Goal: Information Seeking & Learning: Find specific fact

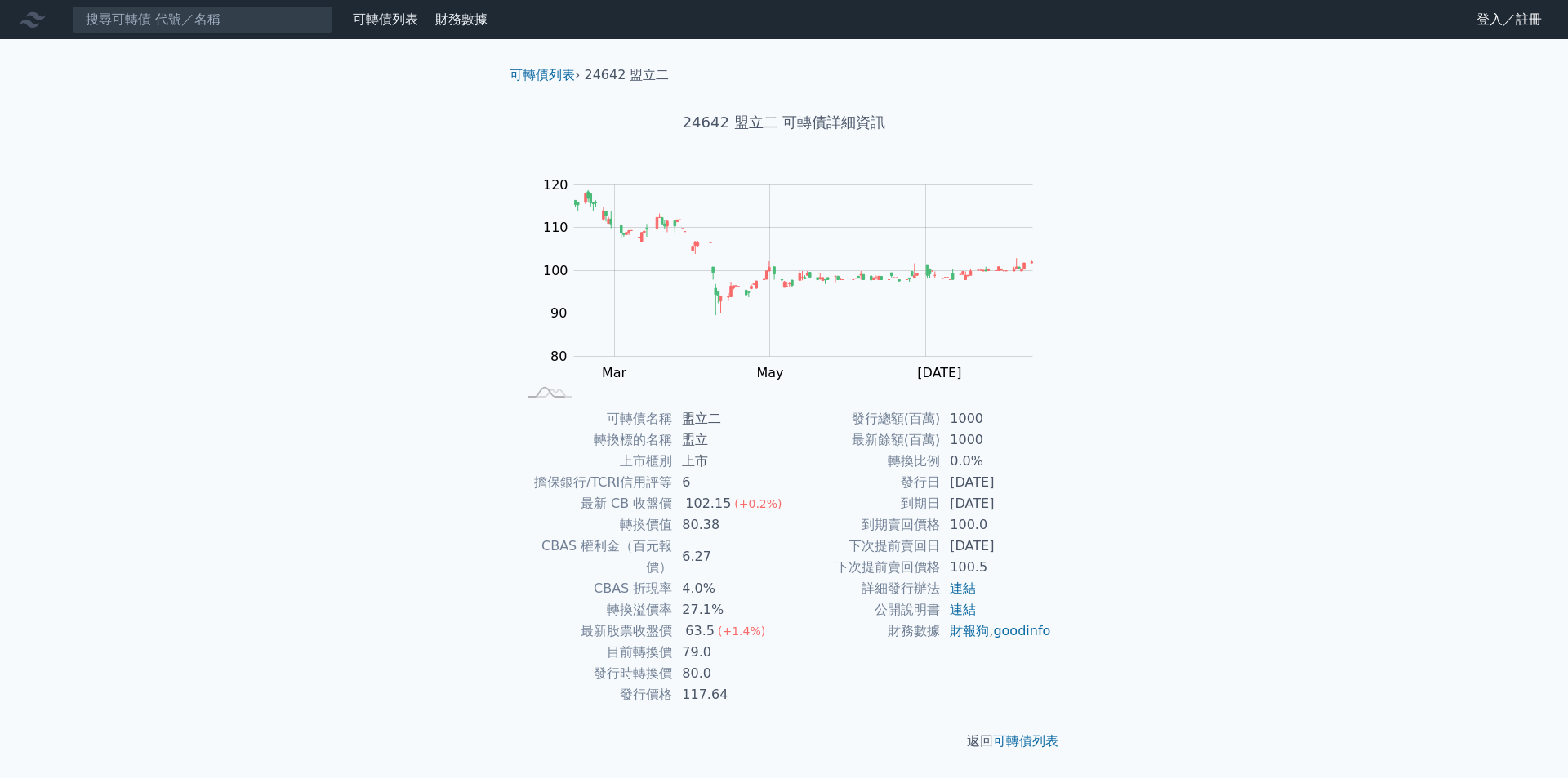
click at [694, 529] on td "80.38" at bounding box center [728, 525] width 111 height 21
copy td "80.38"
click at [254, 18] on input at bounding box center [202, 19] width 261 height 27
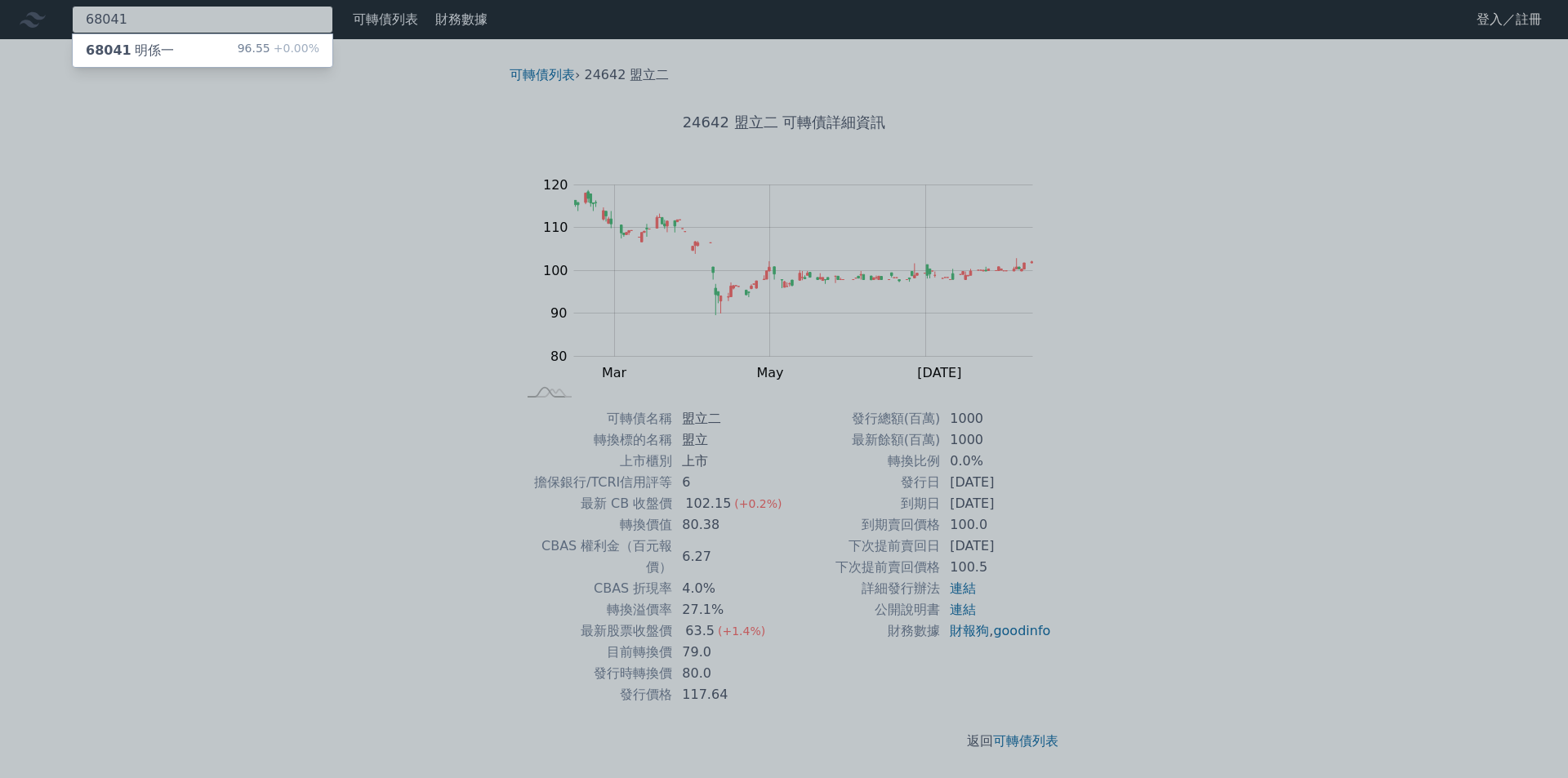
type input "68041"
click at [229, 53] on div "68041 明係一 96.55 +0.00%" at bounding box center [202, 50] width 260 height 33
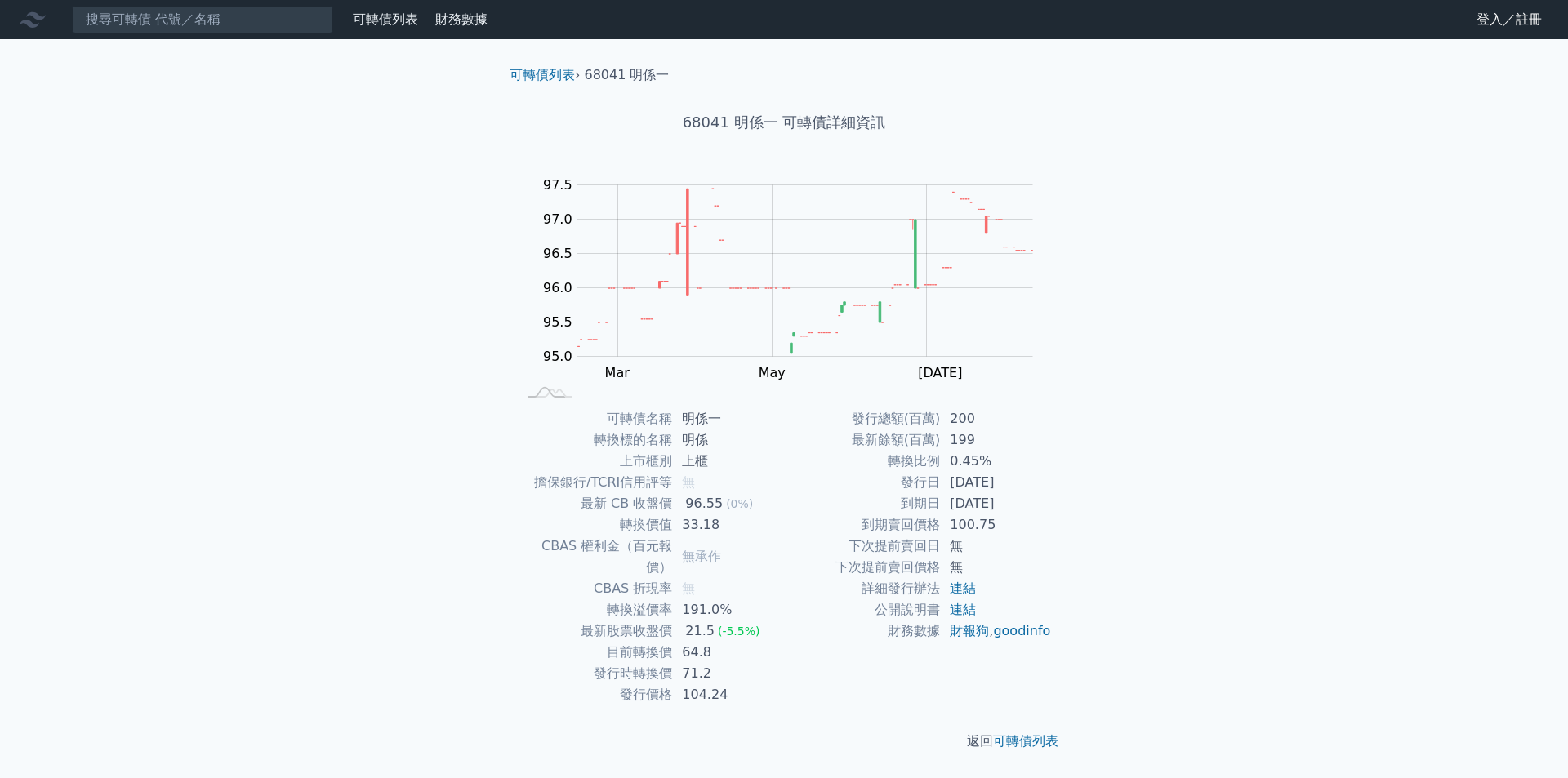
click at [691, 526] on td "33.18" at bounding box center [728, 525] width 111 height 21
copy td "33.18"
click at [296, 30] on input at bounding box center [202, 19] width 261 height 27
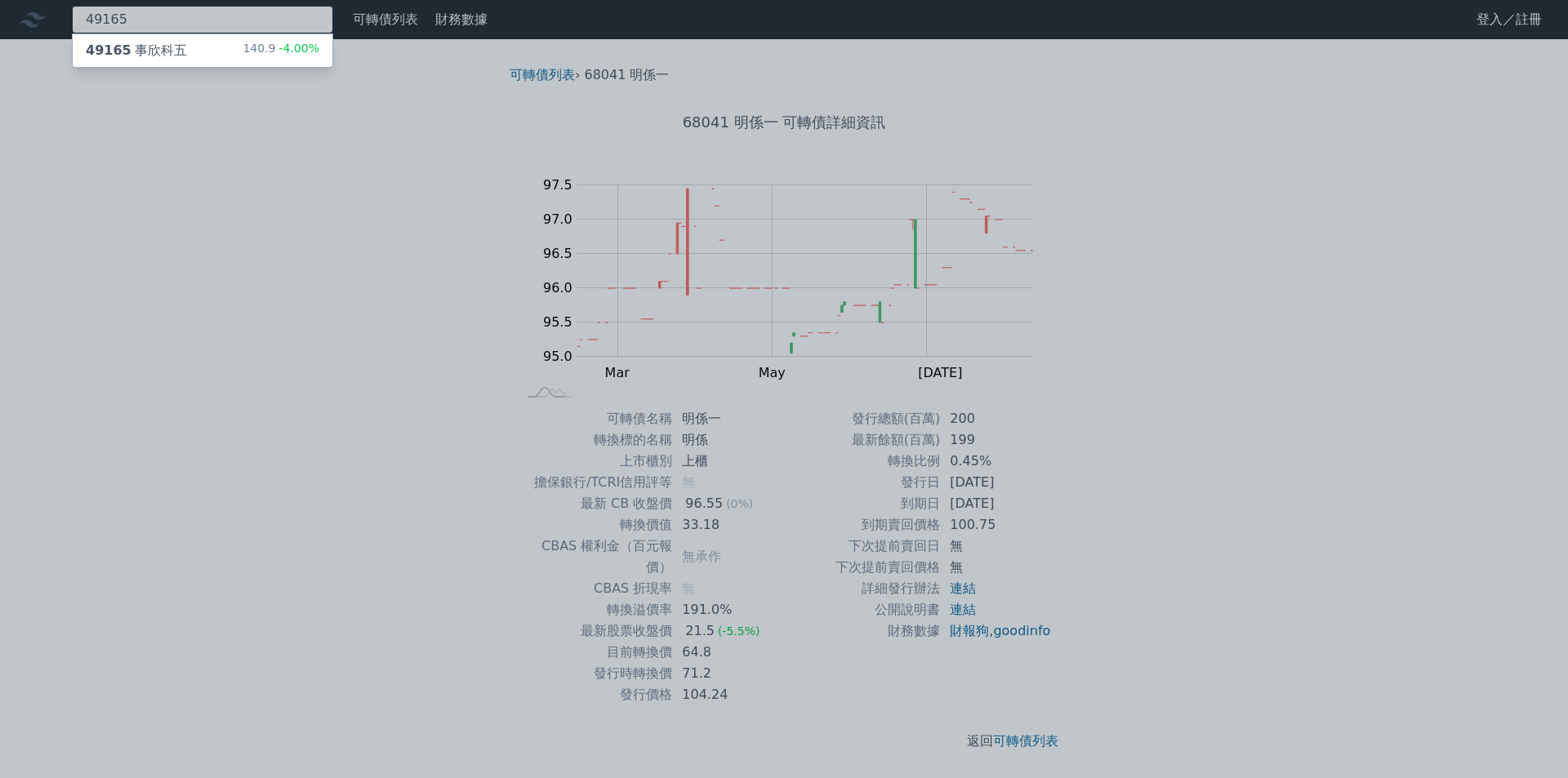
type input "49165"
click at [221, 52] on div "49165 事欣科五 140.9 -4.00%" at bounding box center [202, 50] width 260 height 33
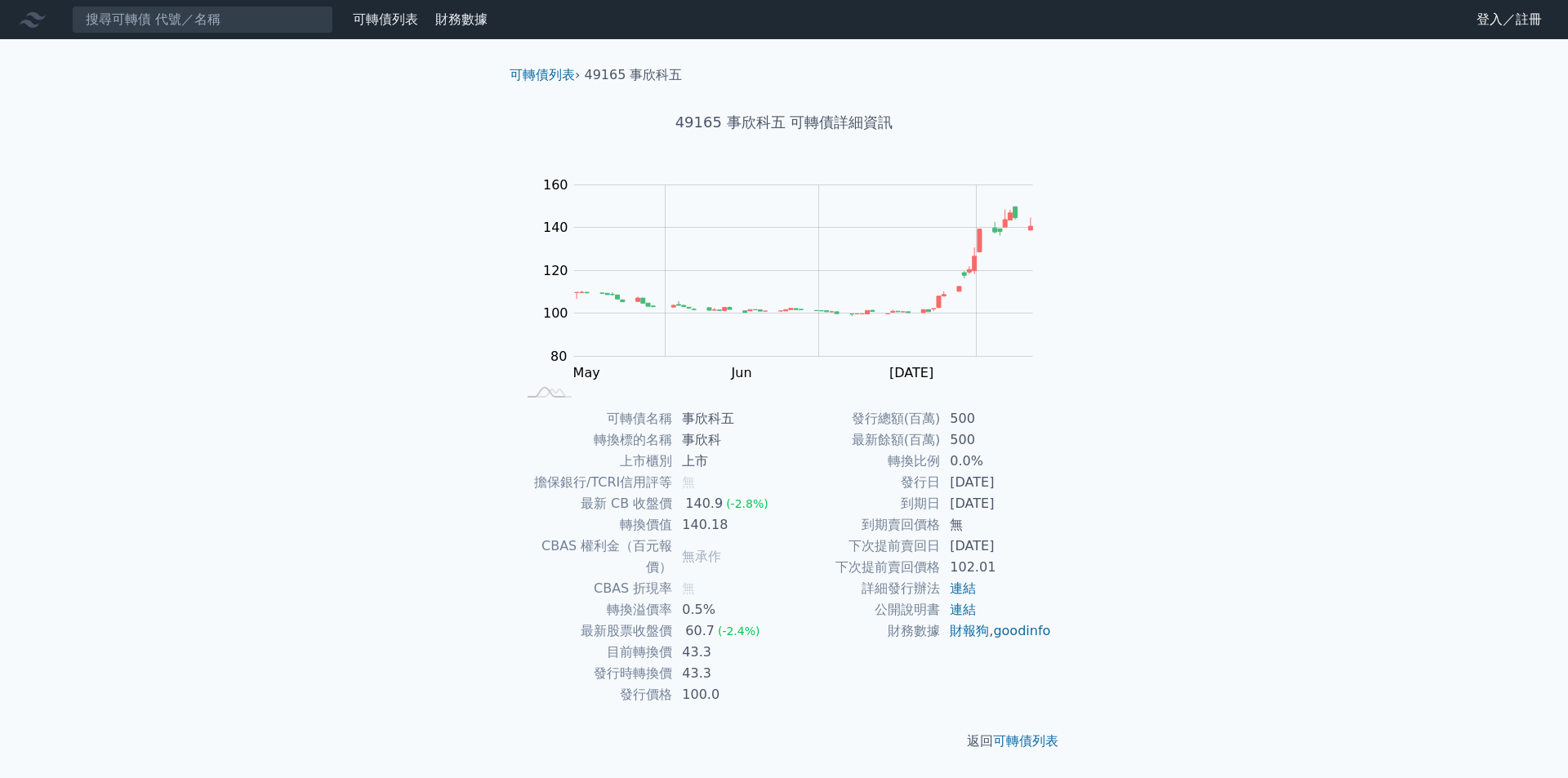
click at [713, 511] on div "140.9" at bounding box center [703, 503] width 44 height 21
click at [711, 522] on td "140.18" at bounding box center [728, 525] width 111 height 21
copy td "140.18"
click at [194, 28] on input at bounding box center [202, 19] width 261 height 27
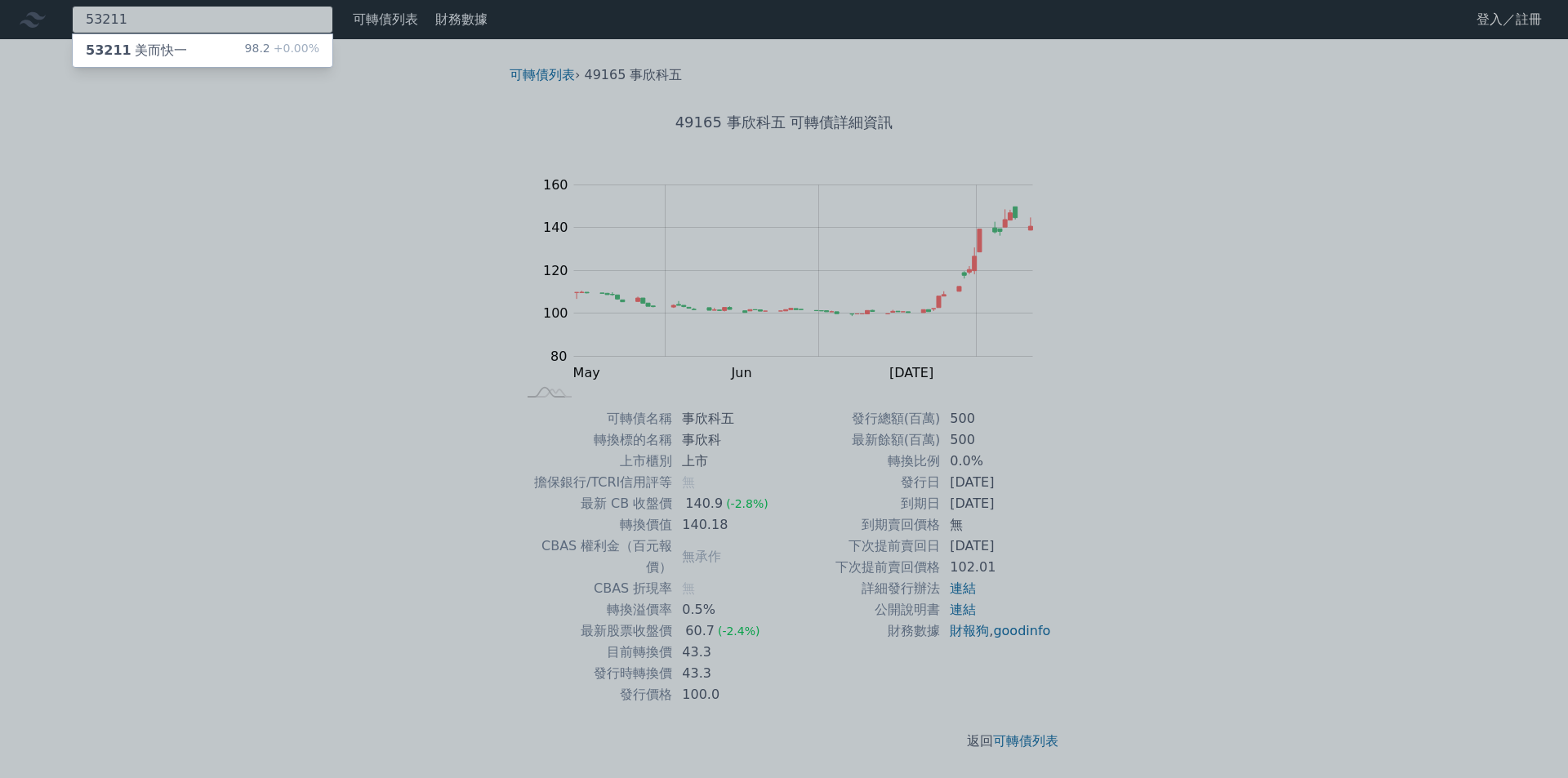
type input "53211"
click at [202, 51] on div "53211 美而快一 98.2 +0.00%" at bounding box center [202, 50] width 260 height 33
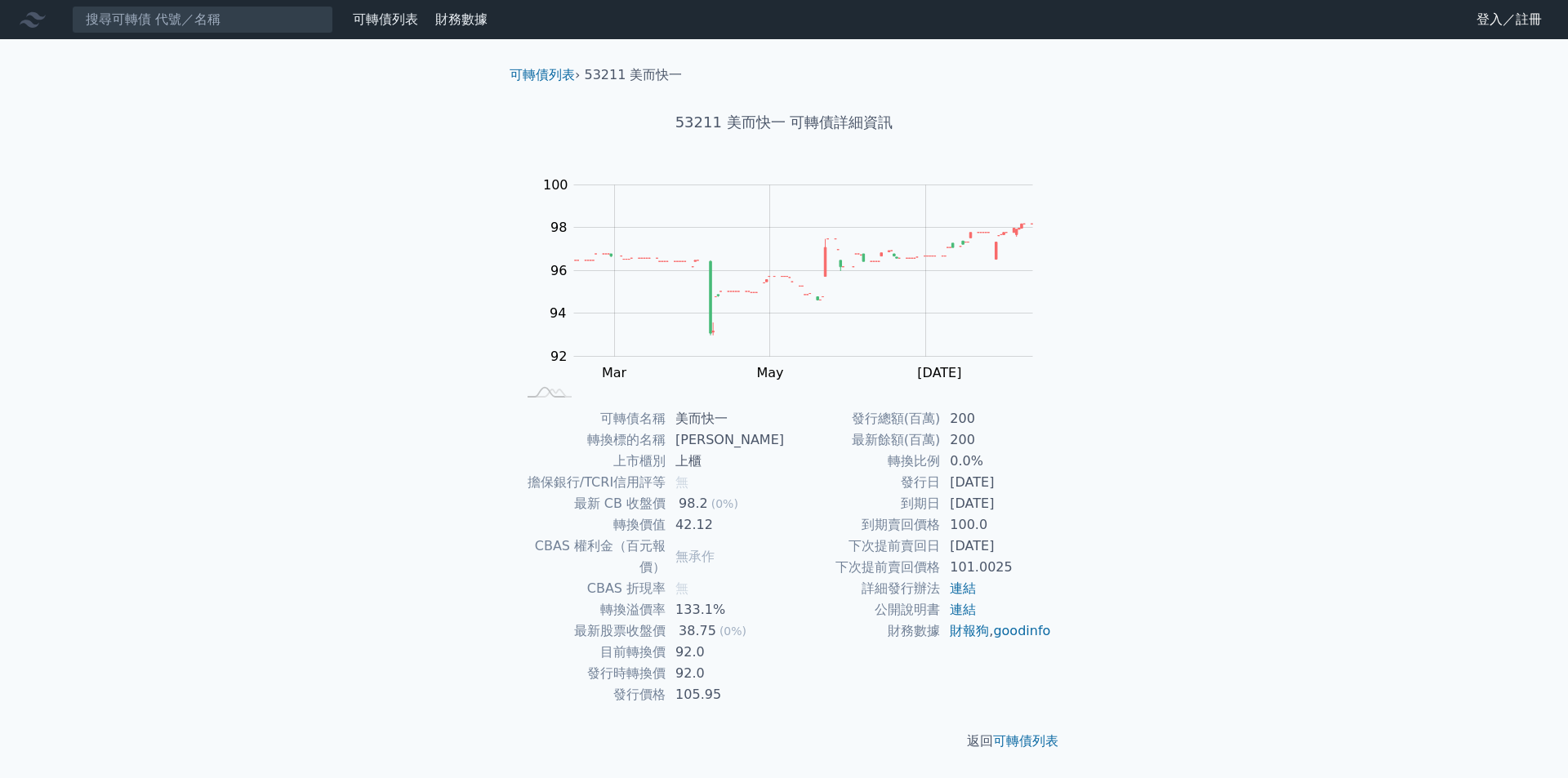
click at [699, 521] on td "42.12" at bounding box center [724, 525] width 118 height 21
copy td "42.12"
click at [119, 26] on input at bounding box center [202, 19] width 261 height 27
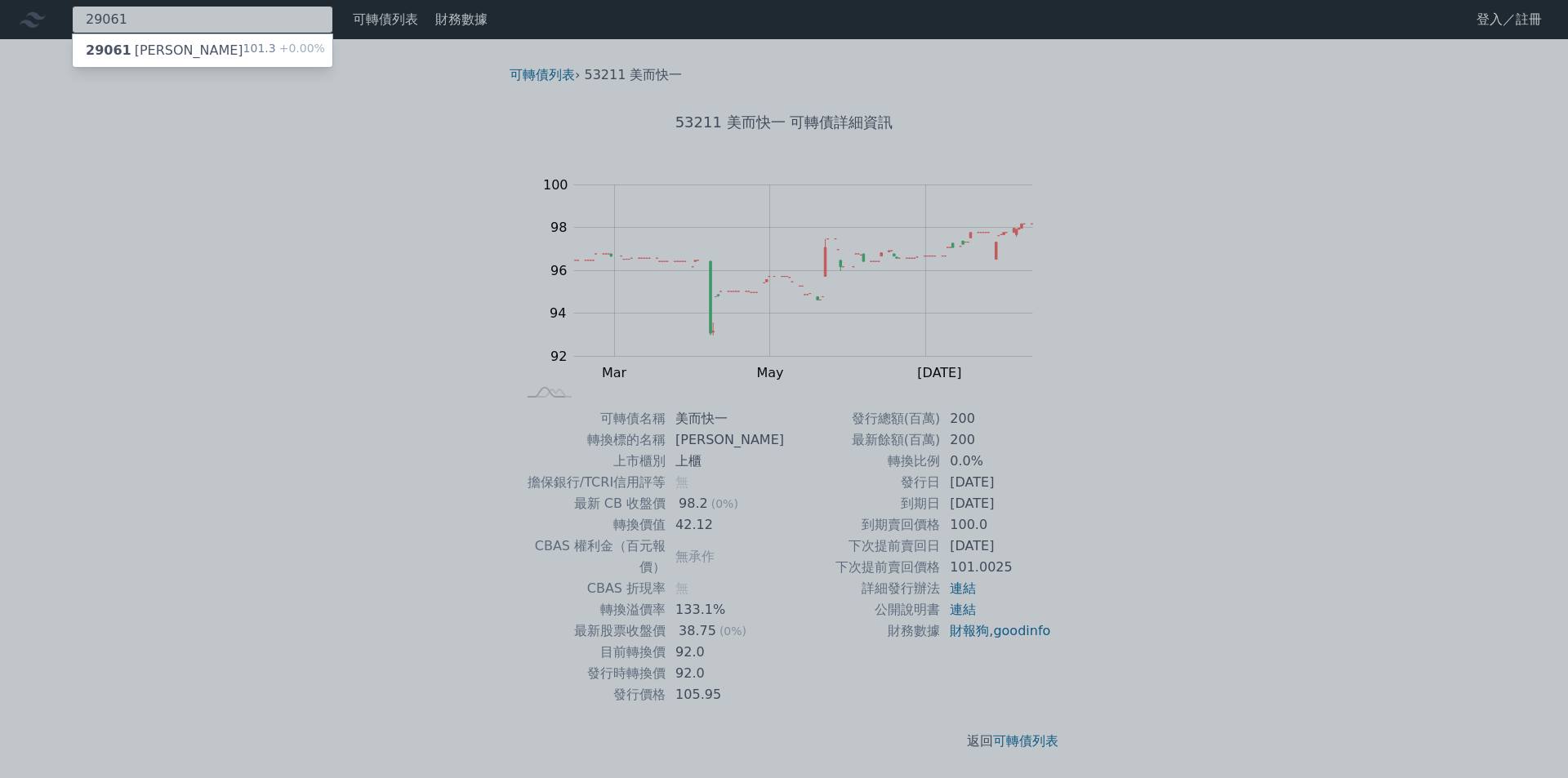
type input "29061"
click at [134, 39] on div "29061 高林一 101.3 +0.00%" at bounding box center [202, 50] width 260 height 33
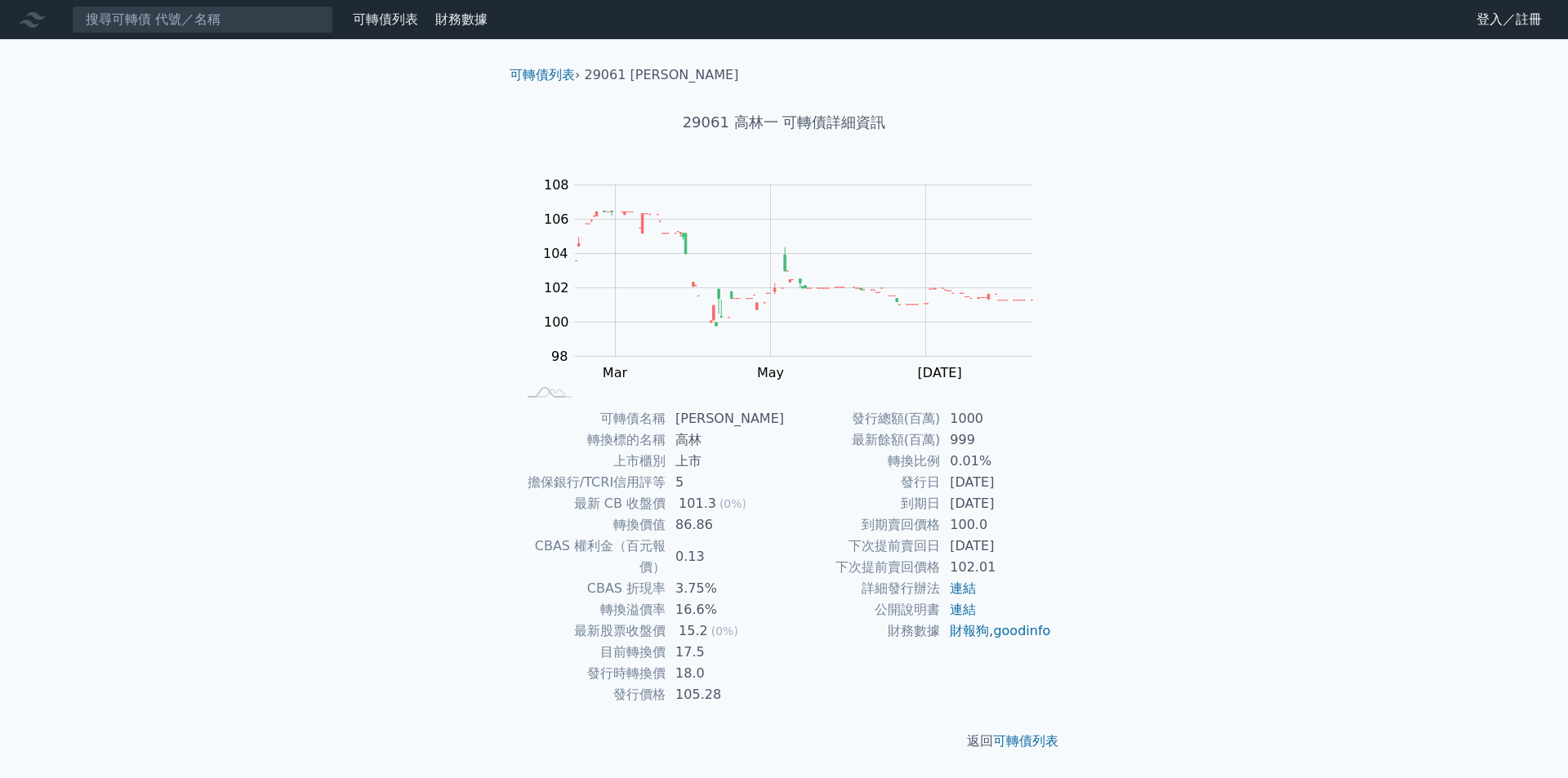
click at [687, 523] on td "86.86" at bounding box center [724, 525] width 118 height 21
copy td "86.86"
click at [160, 40] on div "可轉債列表 財務數據 可轉債列表 財務數據 登入／註冊 登入／註冊 可轉債列表 › 29061 高林一 29061 高林一 可轉債詳細資訊 Zoom Out …" at bounding box center [784, 389] width 1568 height 778
click at [163, 21] on input at bounding box center [202, 19] width 261 height 27
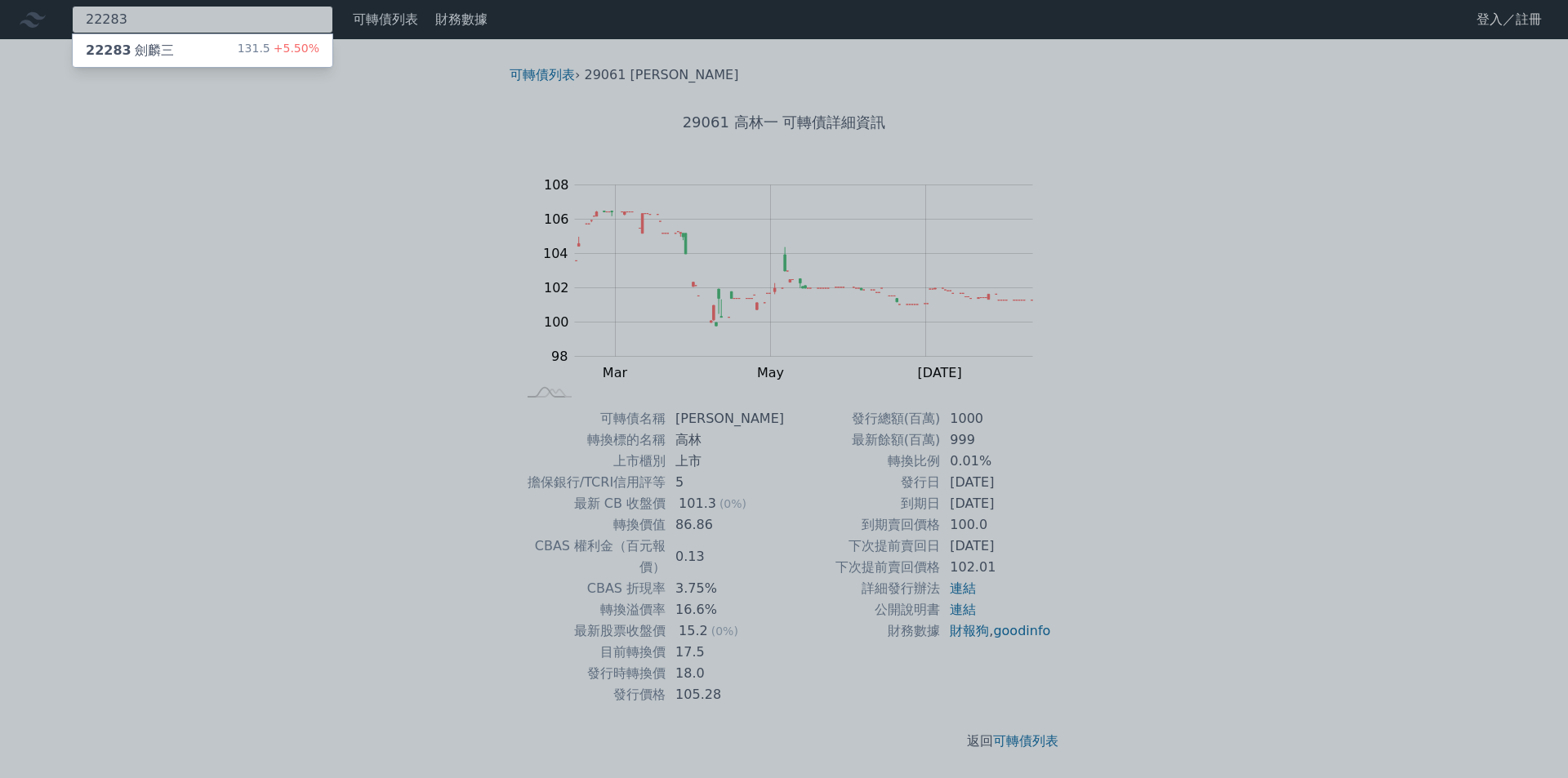
type input "22283"
click at [152, 46] on div "22283 [PERSON_NAME]" at bounding box center [129, 50] width 88 height 20
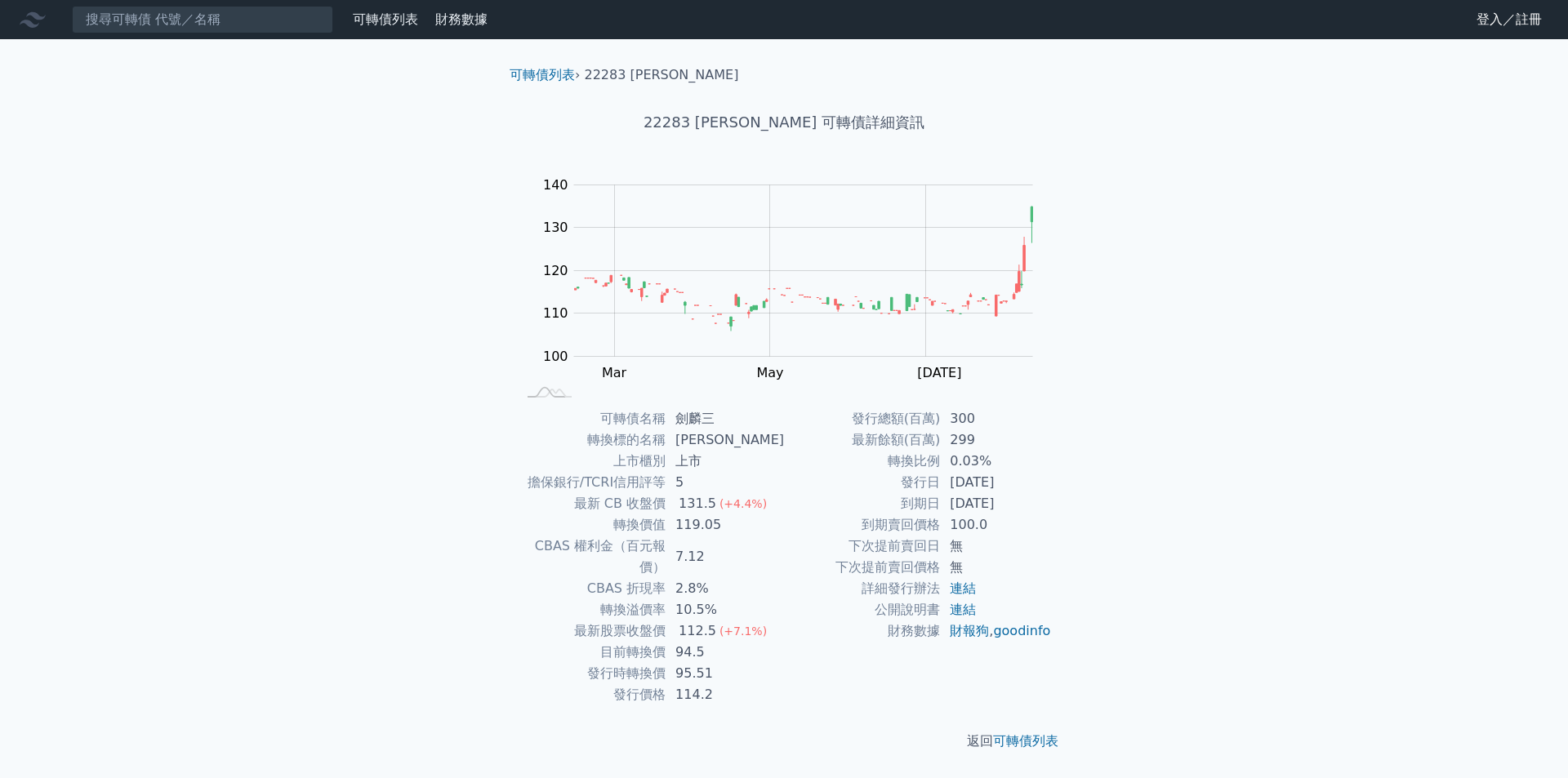
click at [698, 534] on td "119.05" at bounding box center [724, 525] width 118 height 21
copy td "119.05"
click at [313, 23] on input at bounding box center [202, 19] width 261 height 27
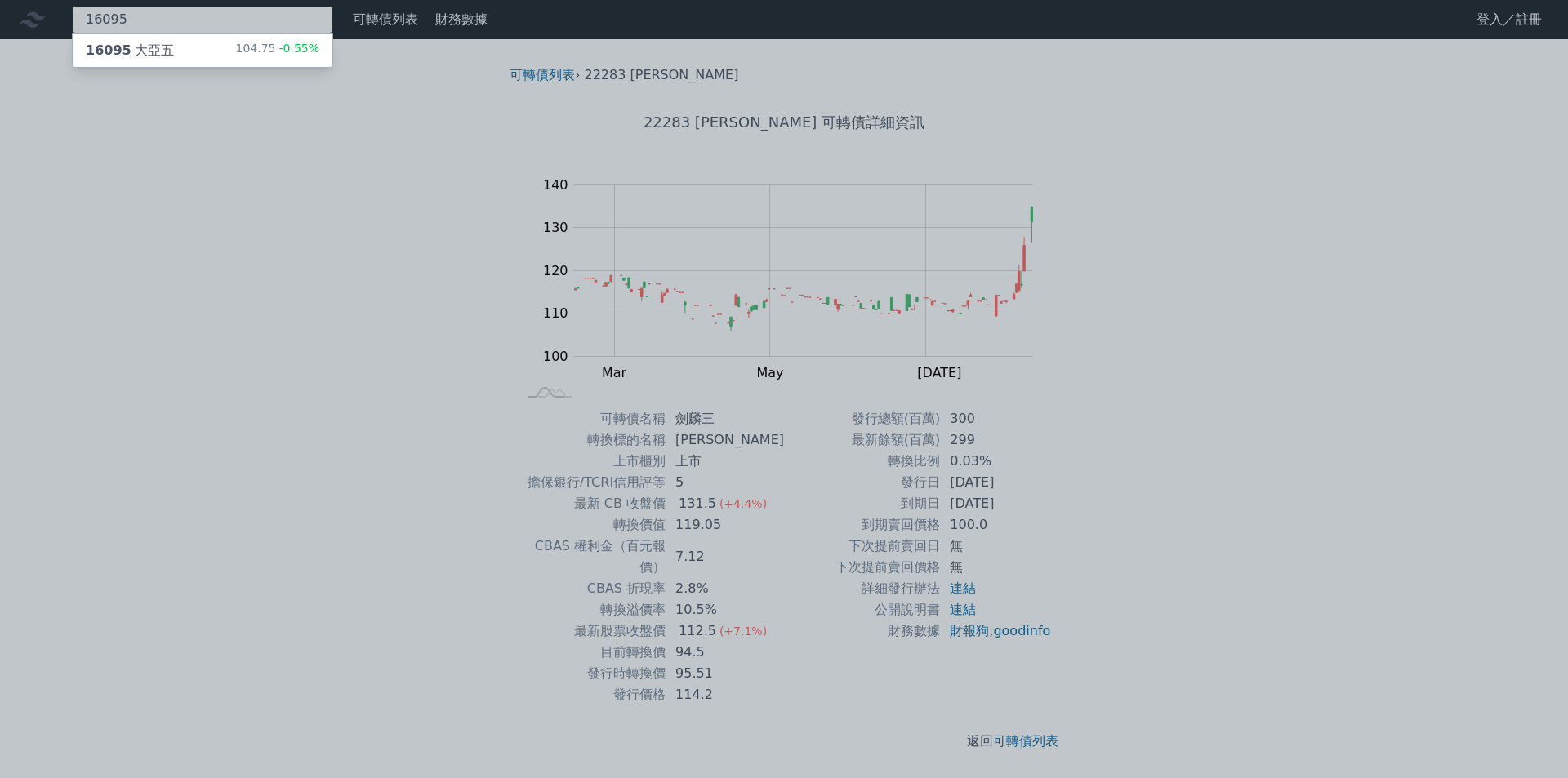
type input "16095"
click at [229, 40] on div "16095 大亞五 104.75 -0.55%" at bounding box center [202, 50] width 260 height 33
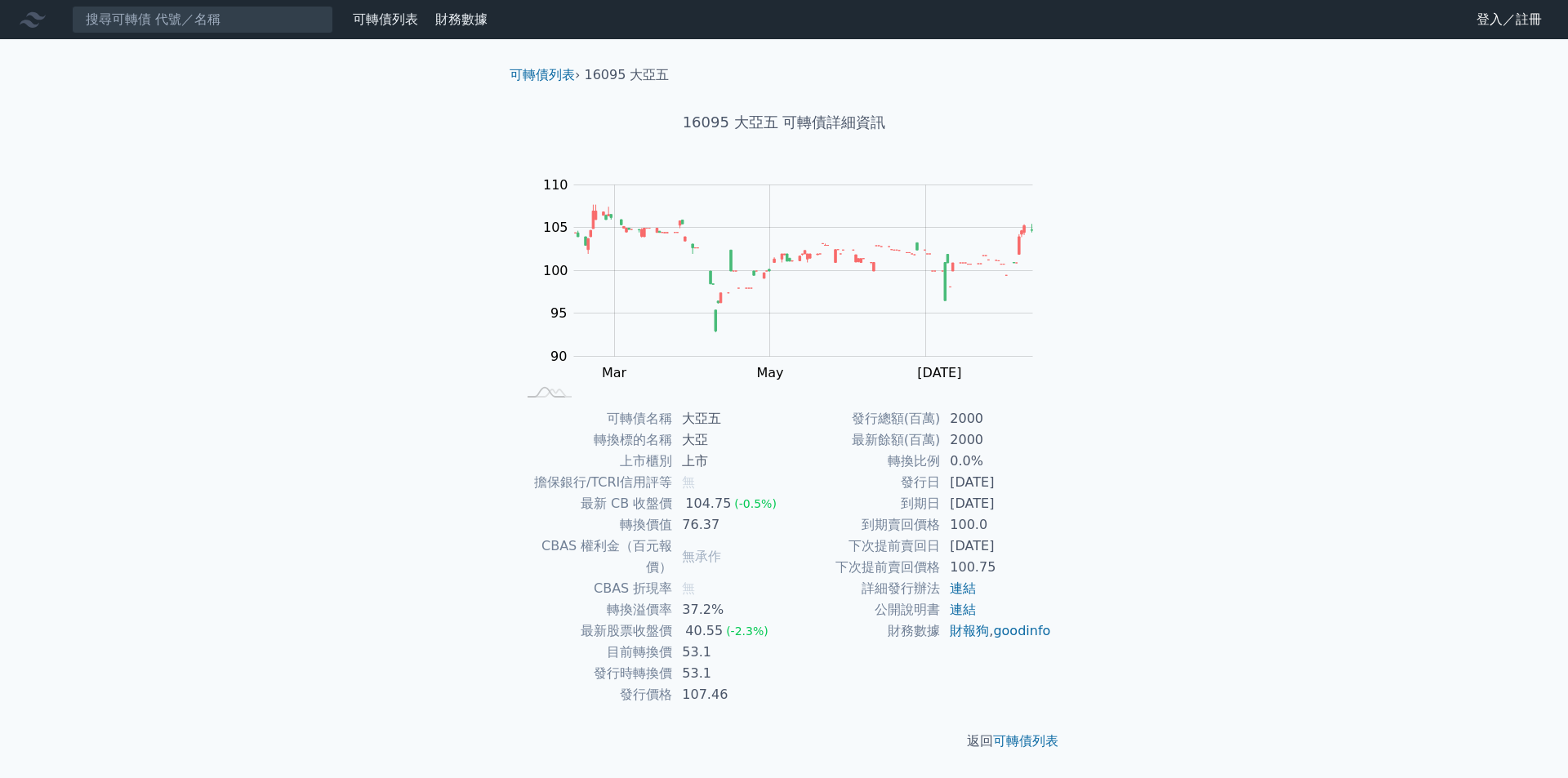
click at [704, 533] on td "76.37" at bounding box center [728, 525] width 111 height 21
click at [704, 530] on td "76.37" at bounding box center [728, 525] width 111 height 21
click at [704, 523] on td "76.37" at bounding box center [728, 525] width 111 height 21
copy td "76.37"
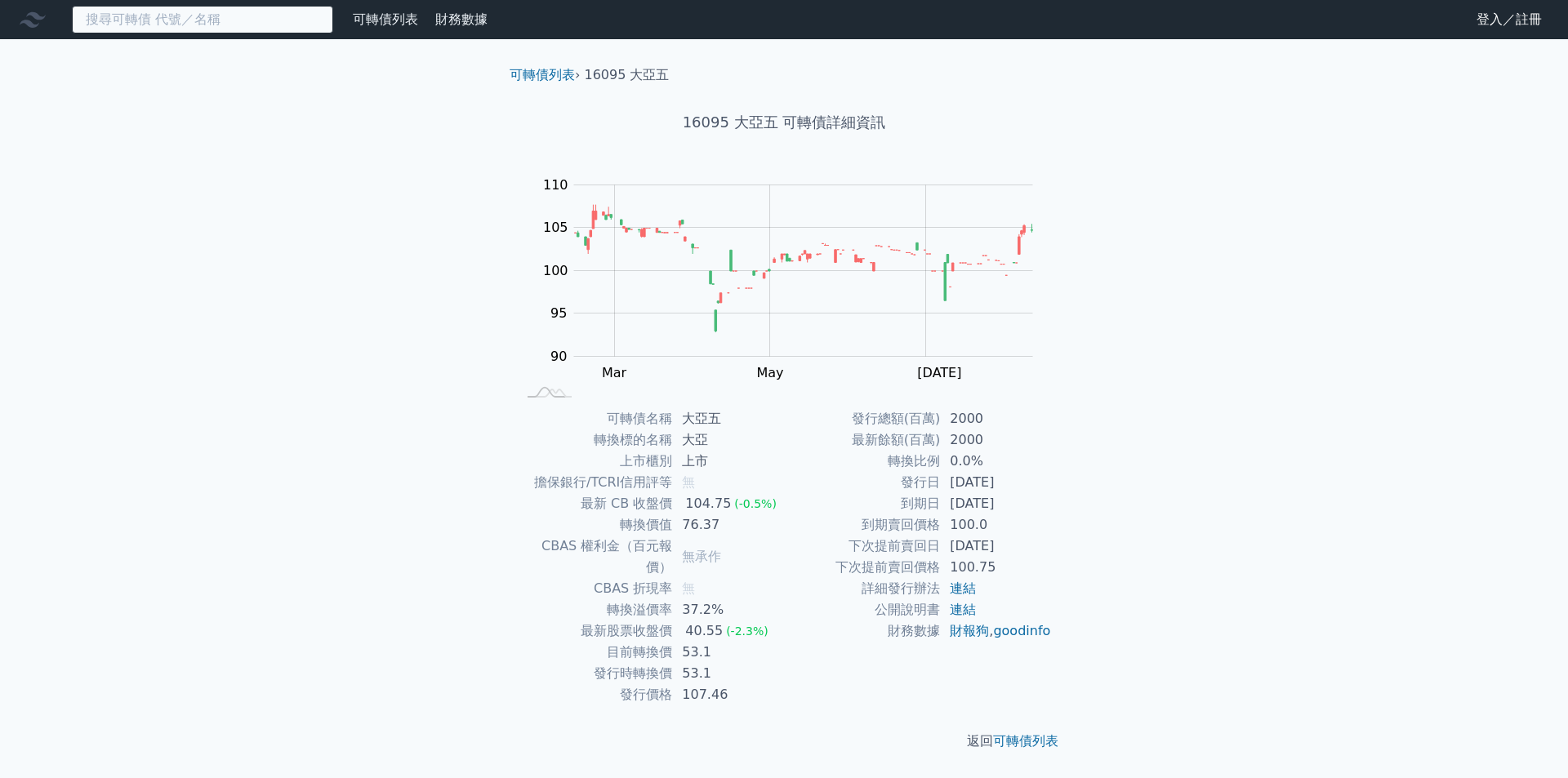
click at [264, 27] on input at bounding box center [202, 19] width 261 height 27
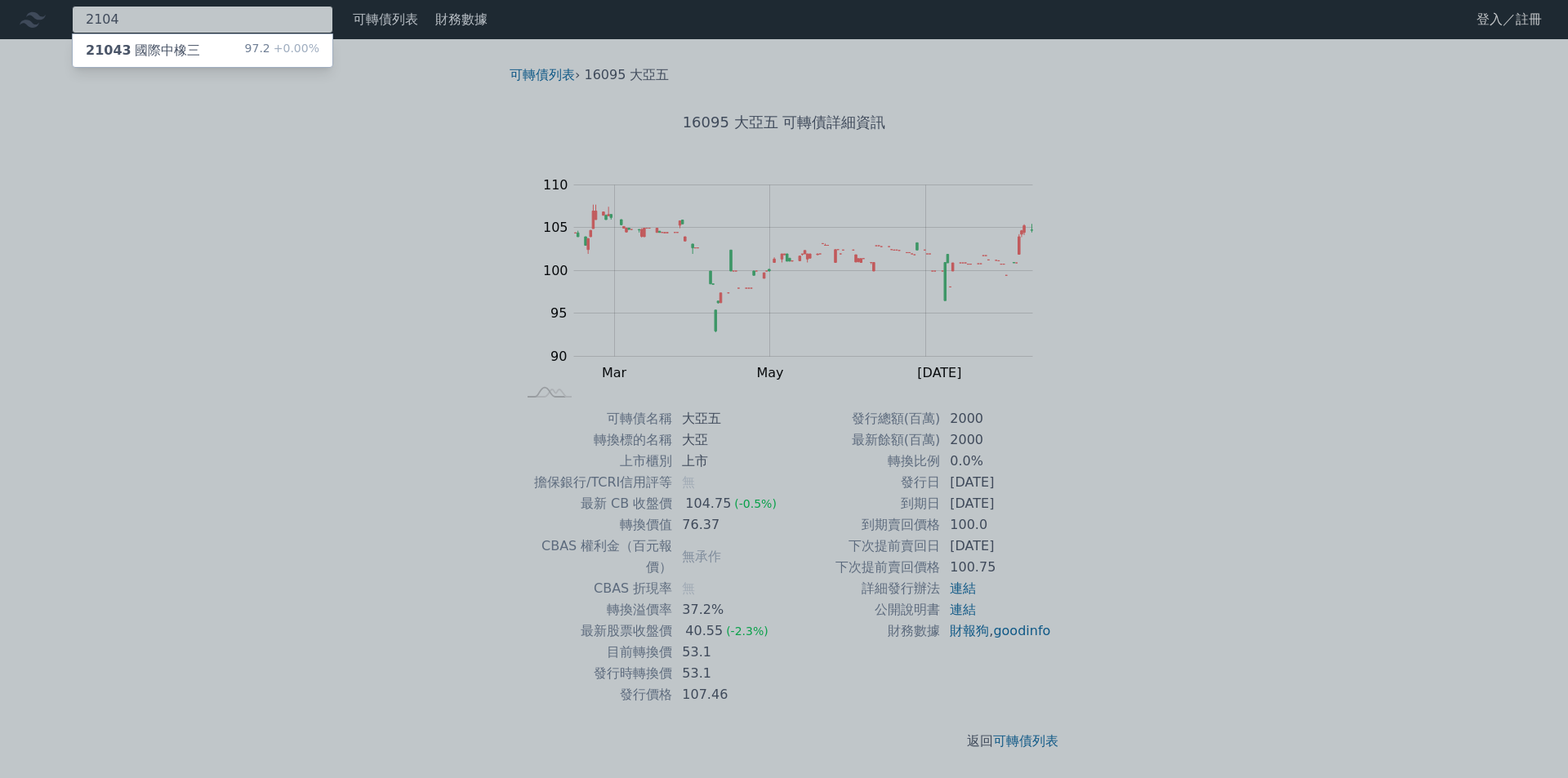
type input "2104"
click at [163, 59] on div "21043 國際中橡三" at bounding box center [143, 50] width 114 height 20
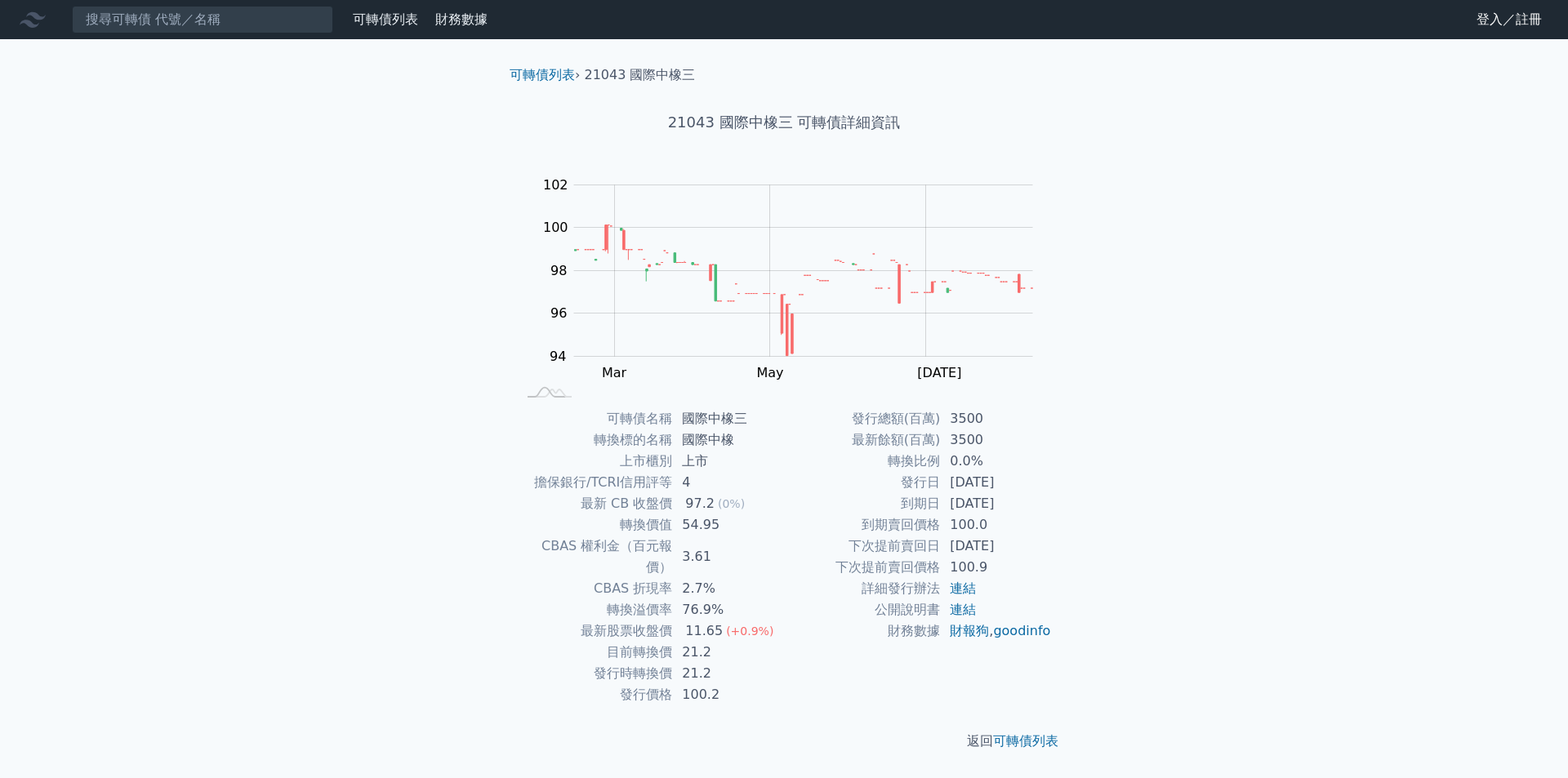
click at [711, 529] on td "54.95" at bounding box center [728, 525] width 111 height 21
copy td "54.95"
click at [190, 14] on input at bounding box center [202, 19] width 261 height 27
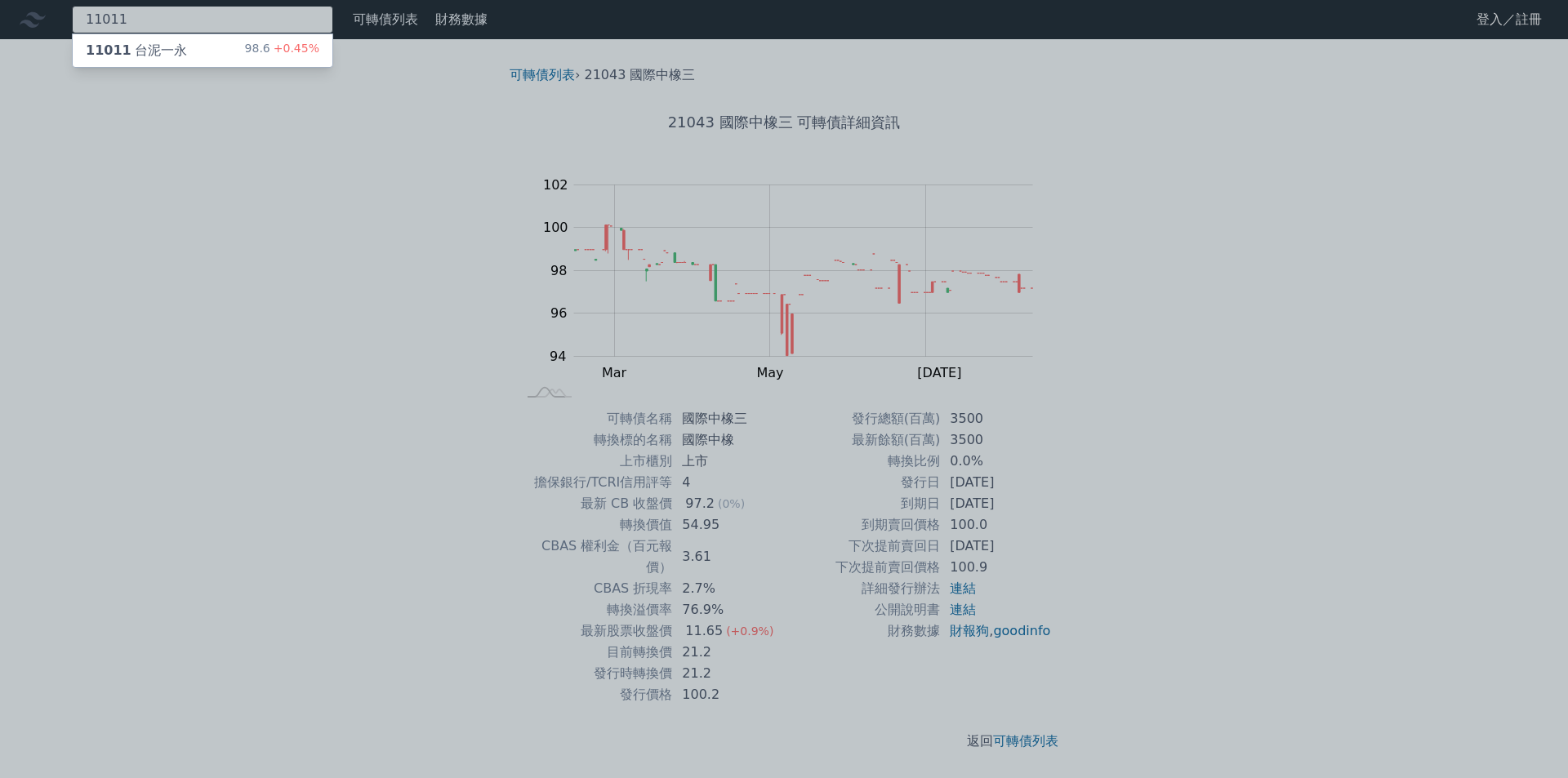
type input "11011"
click at [171, 43] on div "11011 台泥一永" at bounding box center [136, 50] width 101 height 20
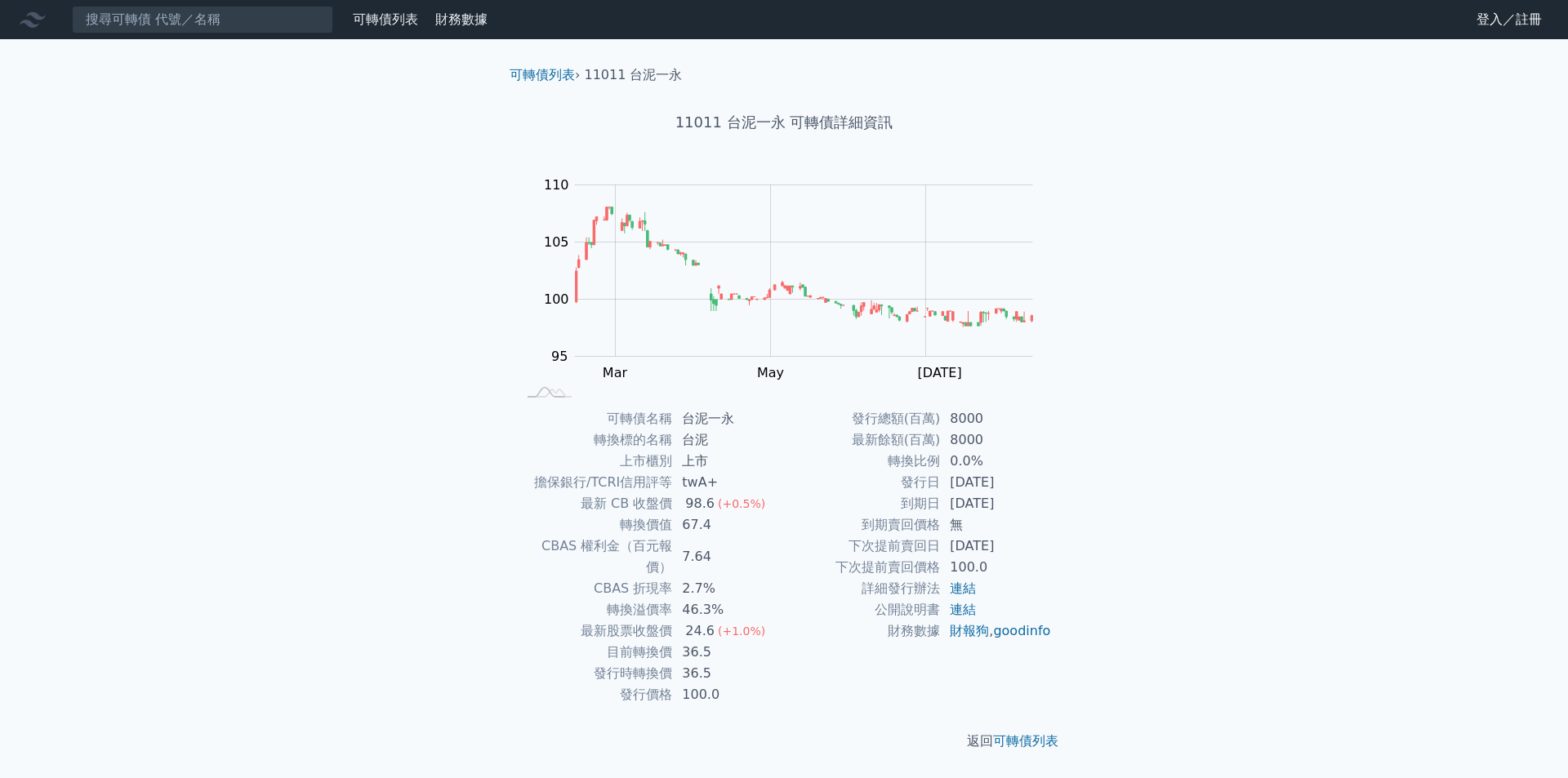
click at [693, 519] on td "67.4" at bounding box center [728, 525] width 111 height 21
copy td "67.4"
click at [192, 17] on input at bounding box center [202, 19] width 261 height 27
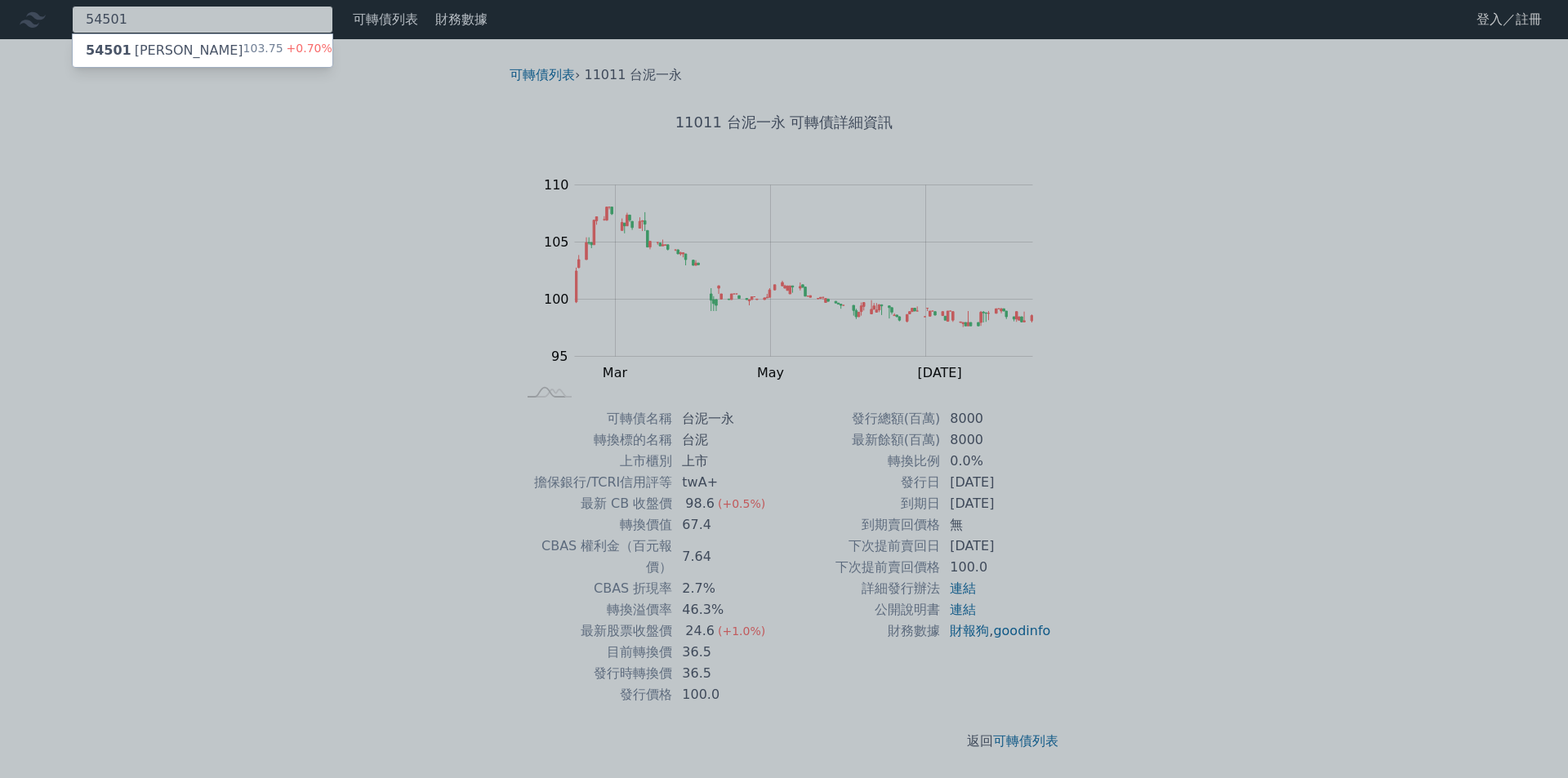
type input "54501"
click at [172, 52] on div "54501 南良一 103.75 +0.70%" at bounding box center [202, 50] width 260 height 33
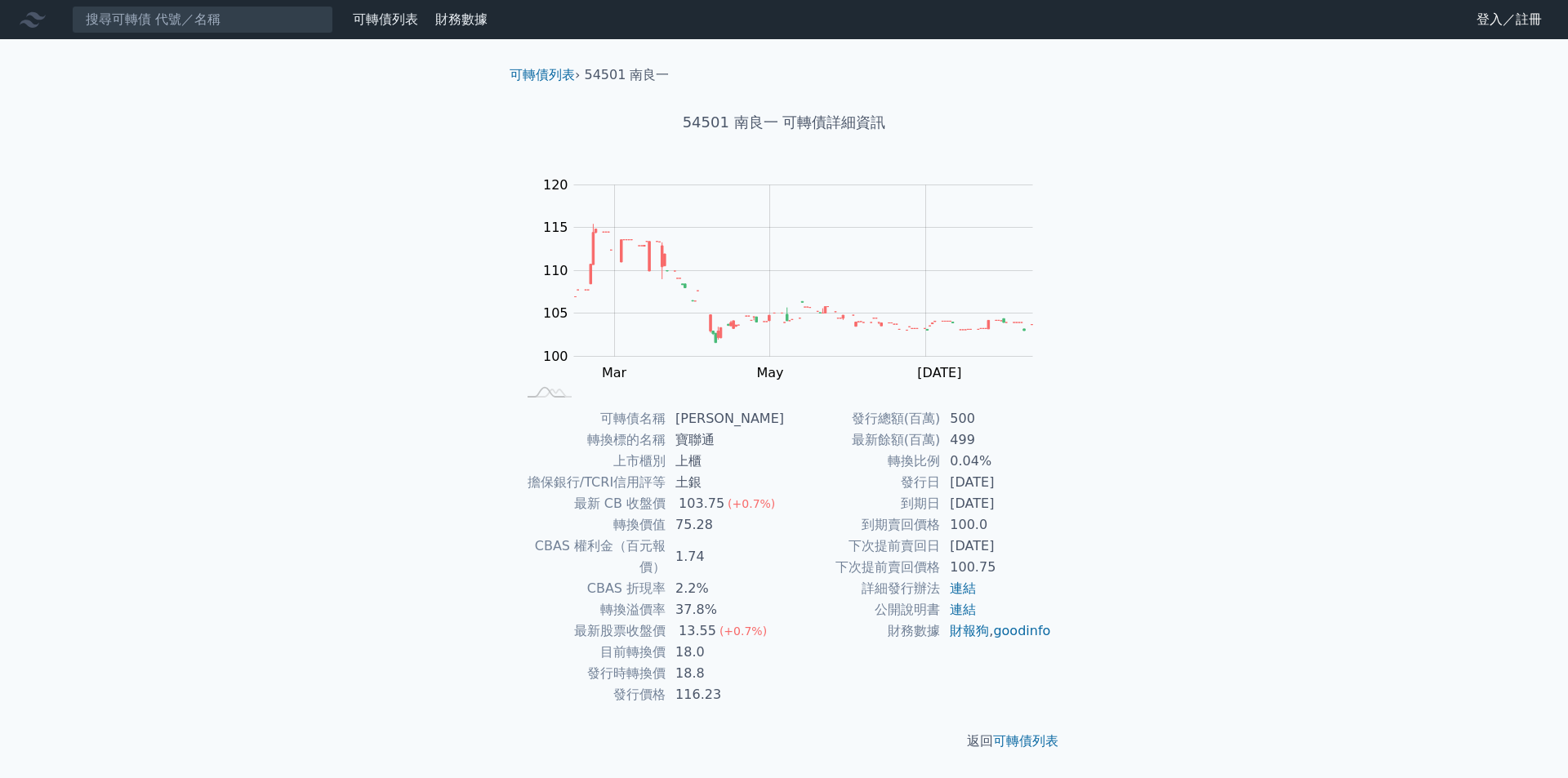
click at [704, 523] on td "75.28" at bounding box center [724, 525] width 118 height 21
copy td "75.28"
click at [247, 20] on input at bounding box center [202, 19] width 261 height 27
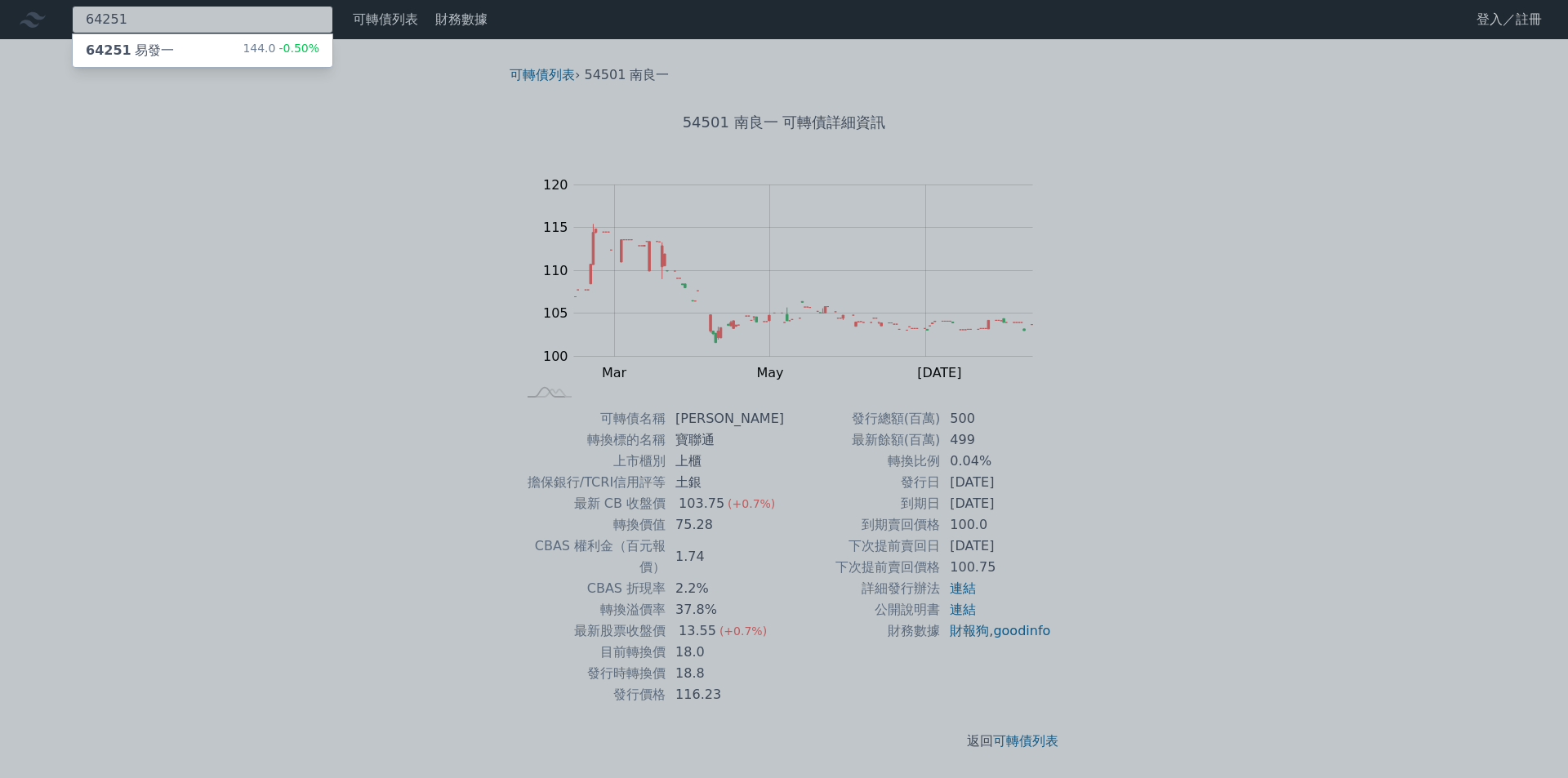
type input "64251"
click at [198, 40] on div "64251 易發一 144.0 -0.50%" at bounding box center [202, 50] width 260 height 33
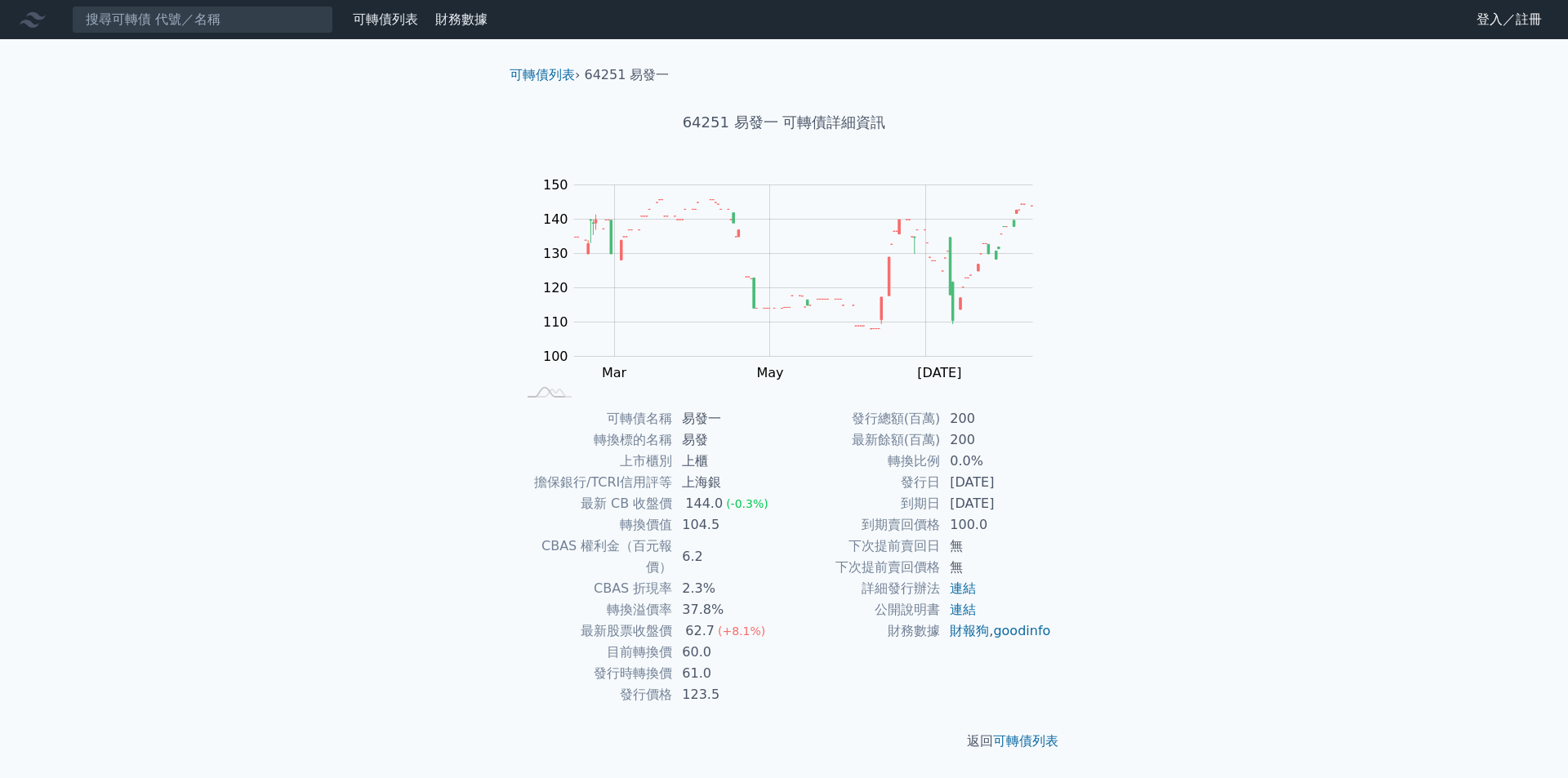
click at [704, 527] on td "104.5" at bounding box center [728, 525] width 111 height 21
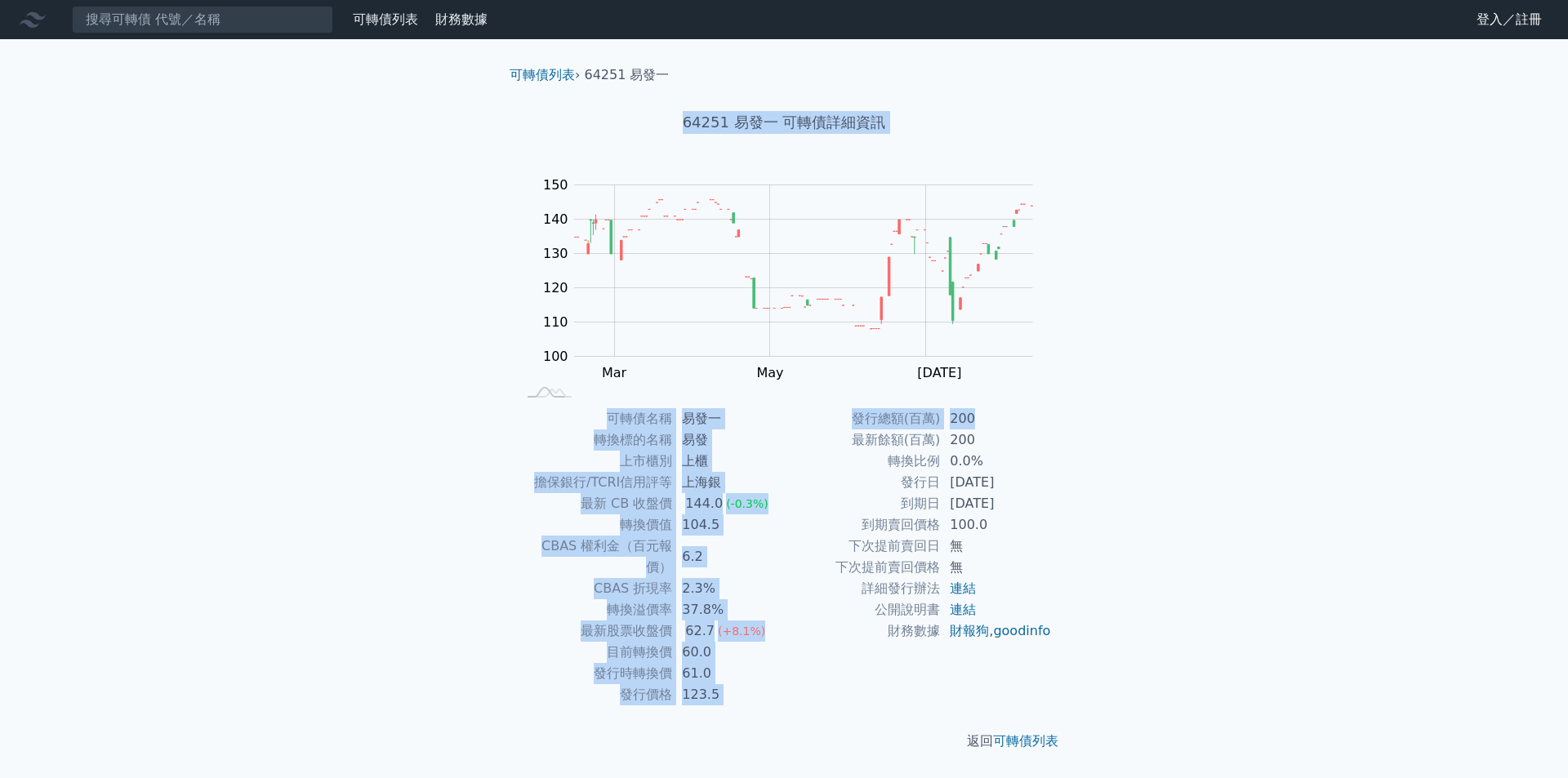
drag, startPoint x: 706, startPoint y: 45, endPoint x: 1017, endPoint y: 421, distance: 488.0
click at [1014, 421] on div "可轉債列表 › 64251 易發一 64251 易發一 可轉債詳細資訊 Zoom Out 100 80 90 100 110 120 130 140 150 …" at bounding box center [784, 409] width 575 height 738
click at [1017, 421] on td "200" at bounding box center [996, 418] width 111 height 21
